Goal: Communication & Community: Answer question/provide support

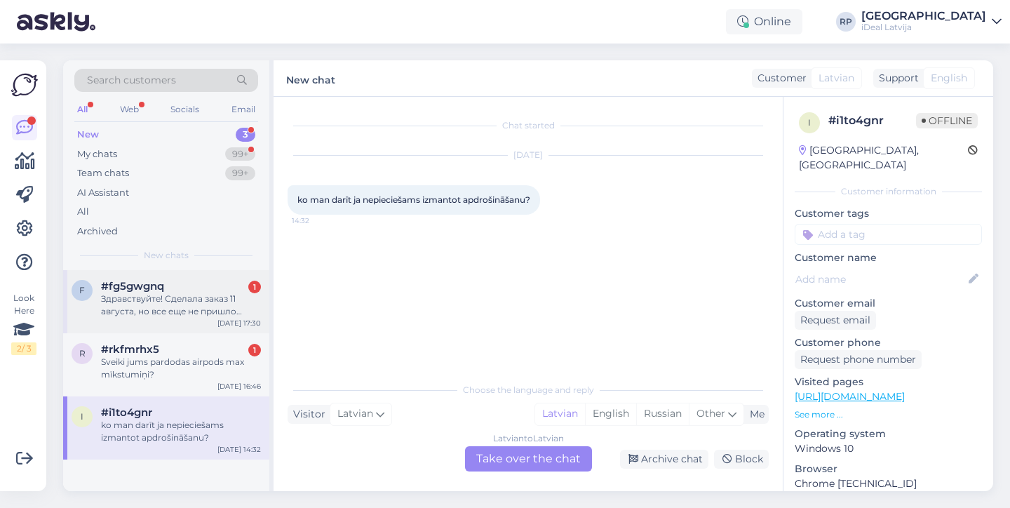
click at [169, 283] on div "#fg5gwgnq 1" at bounding box center [181, 286] width 160 height 13
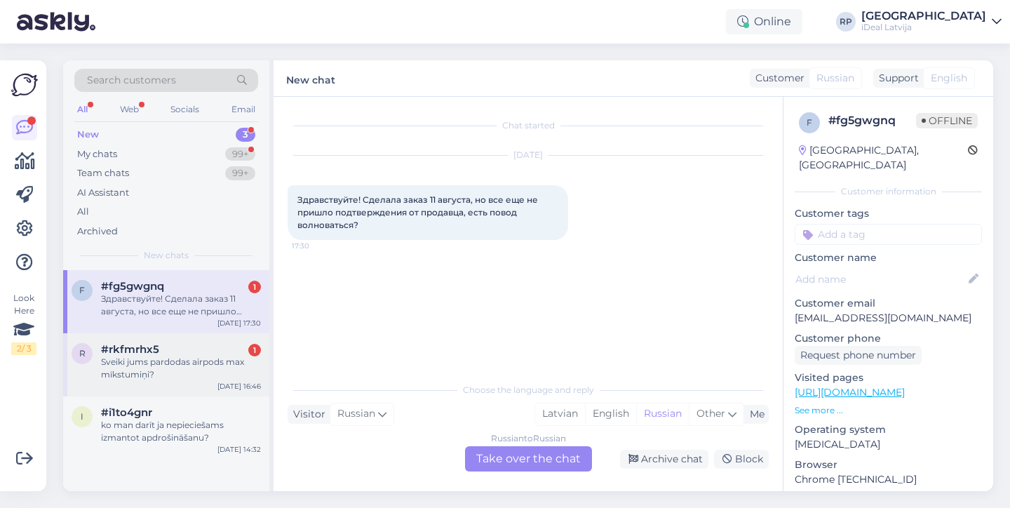
click at [181, 363] on div "Sveiki jums pardodas airpods max mīkstumiņi?" at bounding box center [181, 368] width 160 height 25
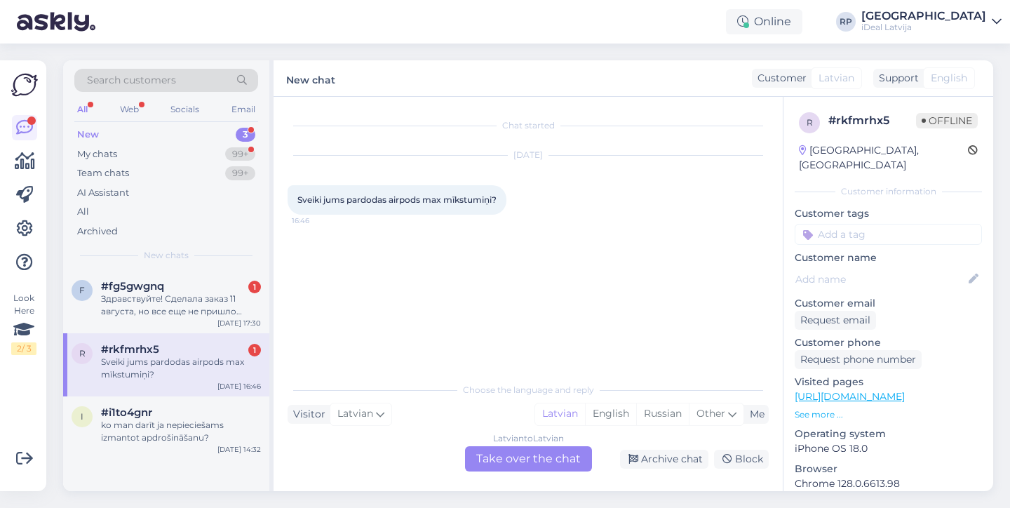
click at [530, 460] on div "Latvian to Latvian Take over the chat" at bounding box center [528, 458] width 127 height 25
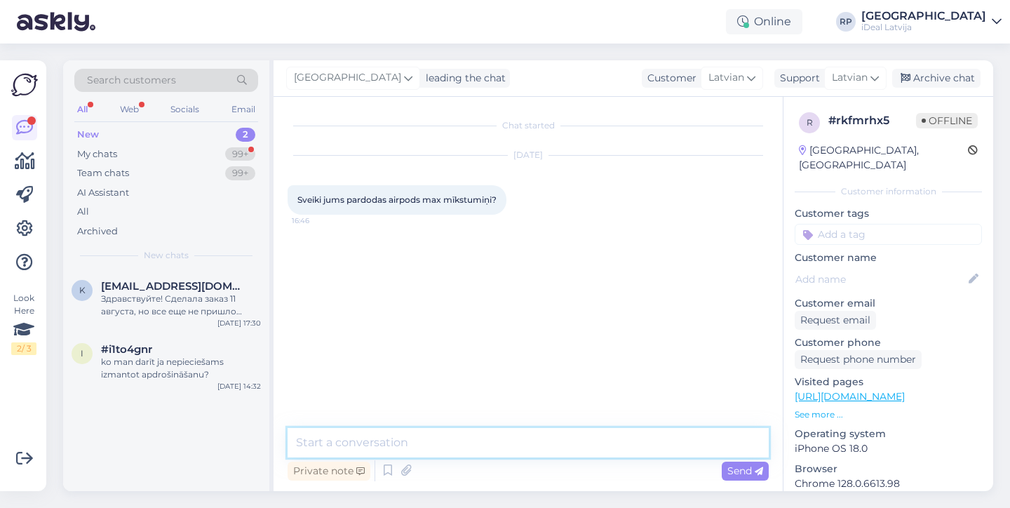
click at [491, 435] on textarea at bounding box center [528, 442] width 481 height 29
type textarea "Sveiki tas notiek caur servisu !"
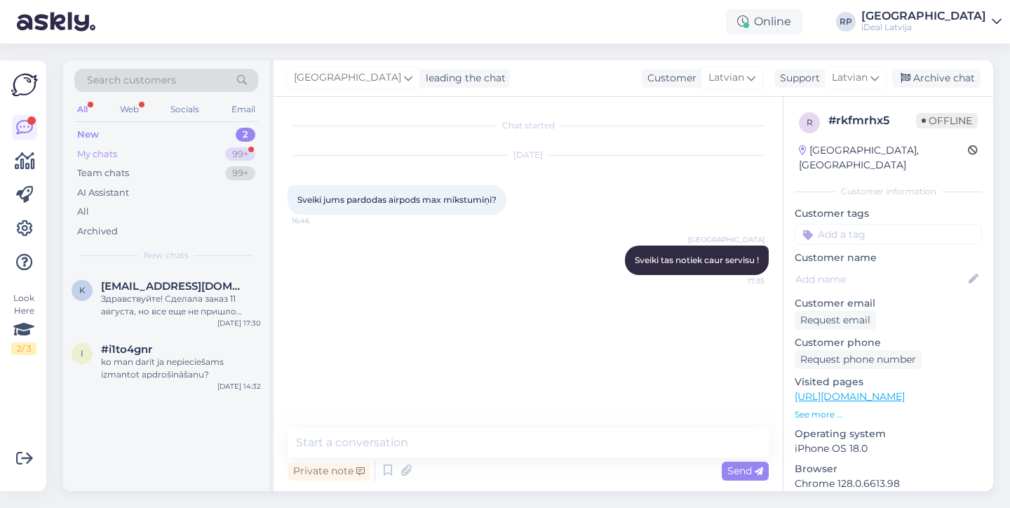
click at [160, 156] on div "My chats 99+" at bounding box center [166, 155] width 184 height 20
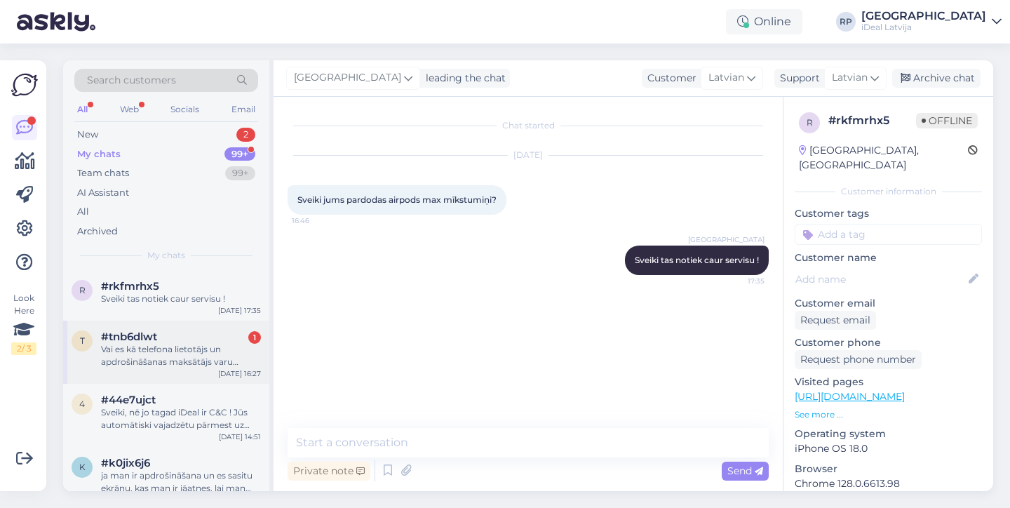
click at [174, 338] on div "#tnb6dlwt 1" at bounding box center [181, 336] width 160 height 13
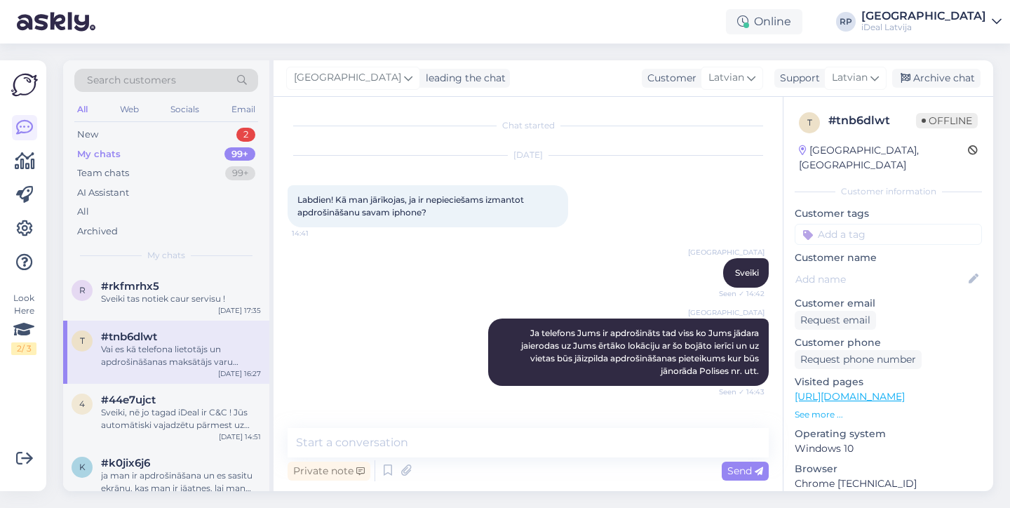
scroll to position [132, 0]
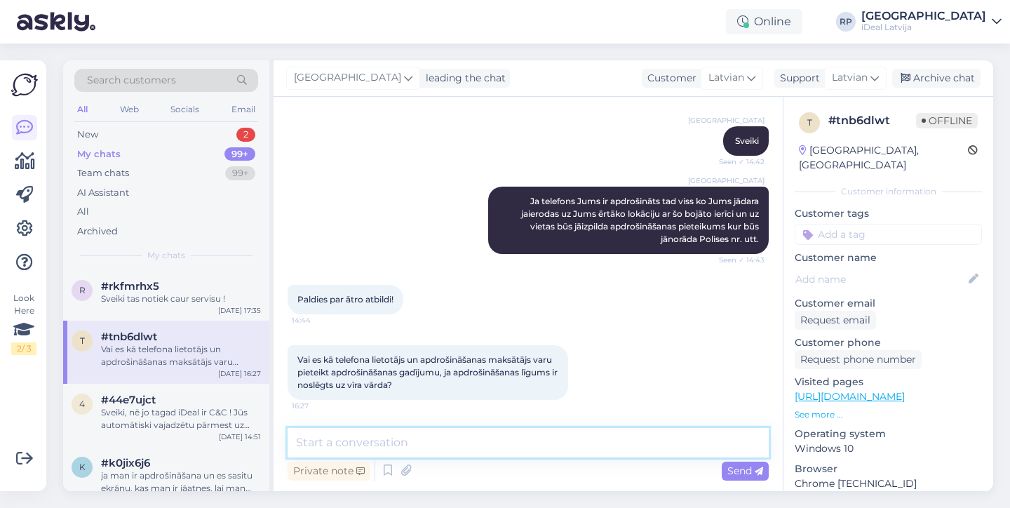
click at [430, 443] on textarea at bounding box center [528, 442] width 481 height 29
type textarea "S"
type textarea "Jā!"
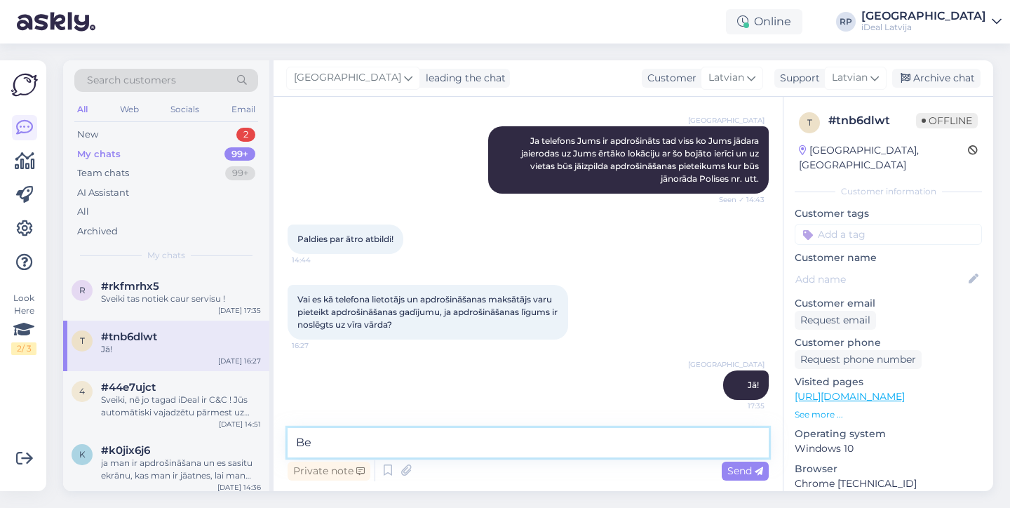
type textarea "B"
type textarea "Būs vienkārši jāvada apdrošināšanas ņēmēja dati."
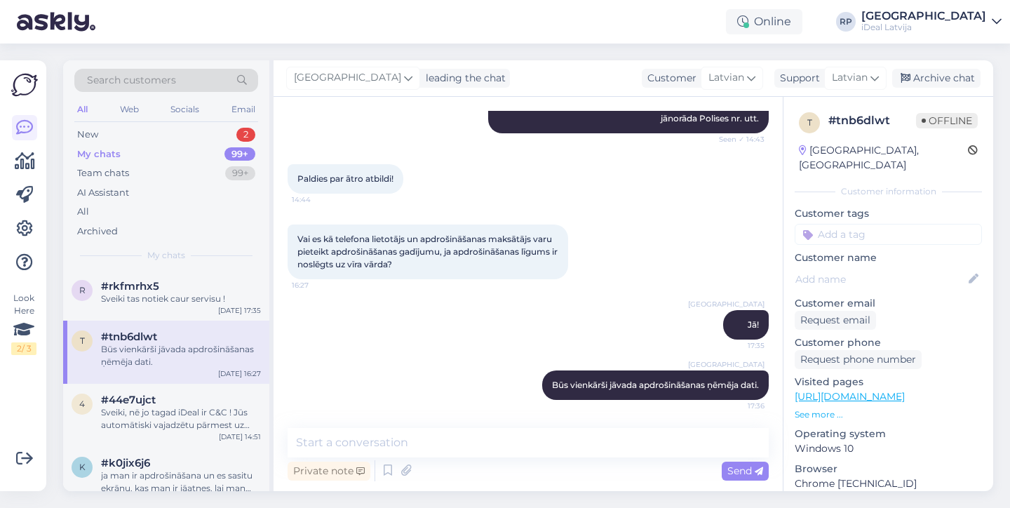
click at [399, 377] on div "Riga plaza Būs vienkārši jāvada apdrošināšanas ņēmēja dati. 17:36" at bounding box center [528, 385] width 481 height 60
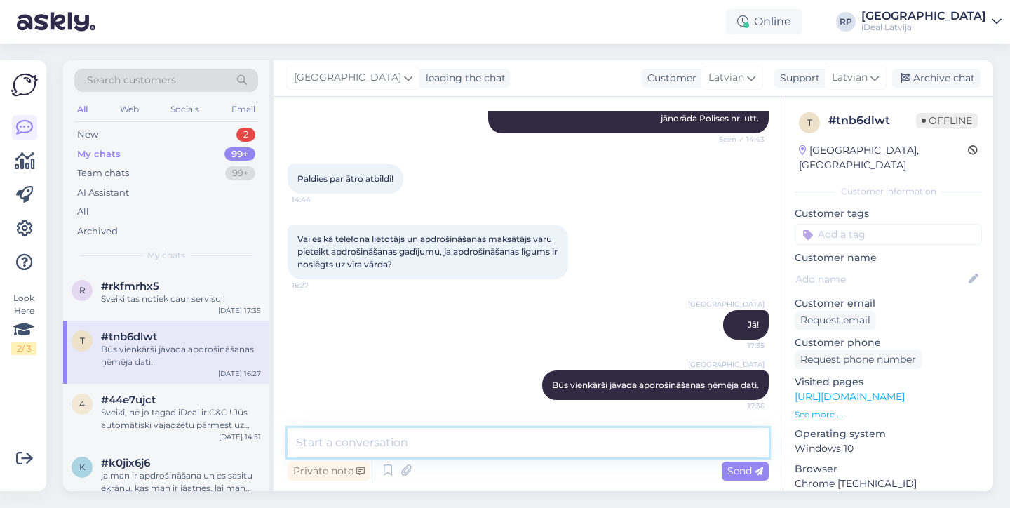
click at [442, 441] on textarea at bounding box center [528, 442] width 481 height 29
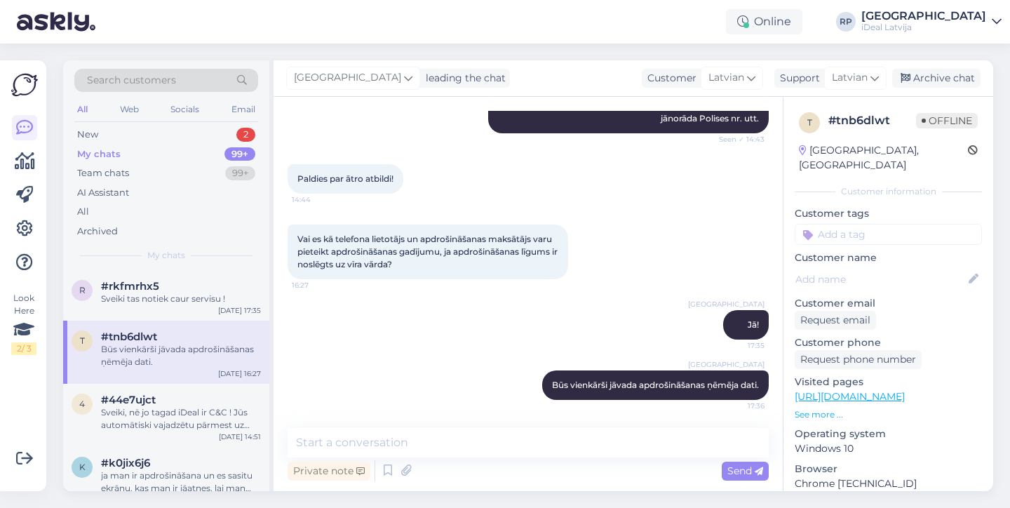
click at [352, 387] on div "Riga plaza Būs vienkārši jāvada apdrošināšanas ņēmēja dati. 17:36" at bounding box center [528, 385] width 481 height 60
click at [875, 408] on p "See more ..." at bounding box center [888, 414] width 187 height 13
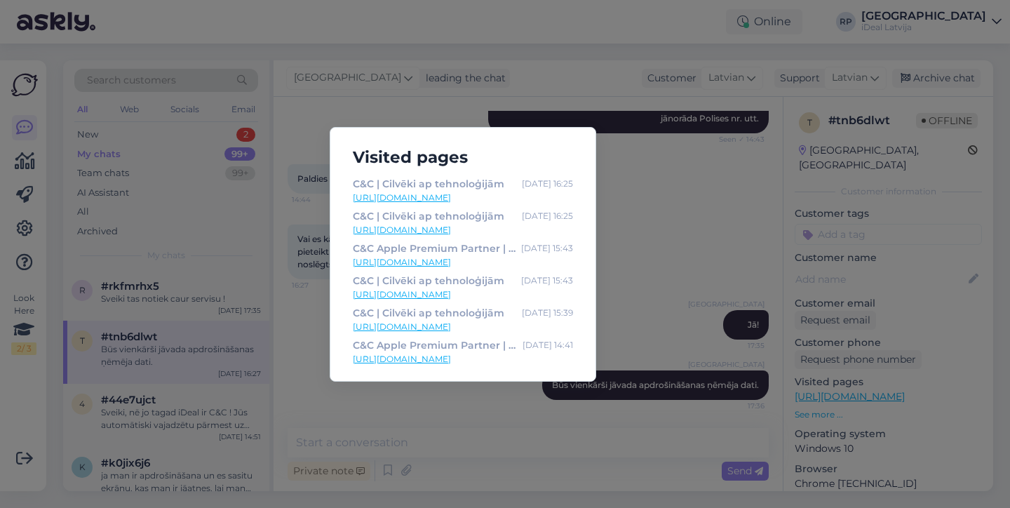
click at [637, 251] on div "Visited pages C&C | Cilvēki ap tehnoloģijām Aug 14 16:25 https://cec.lv// C&C |…" at bounding box center [505, 254] width 1010 height 508
